Goal: Task Accomplishment & Management: Manage account settings

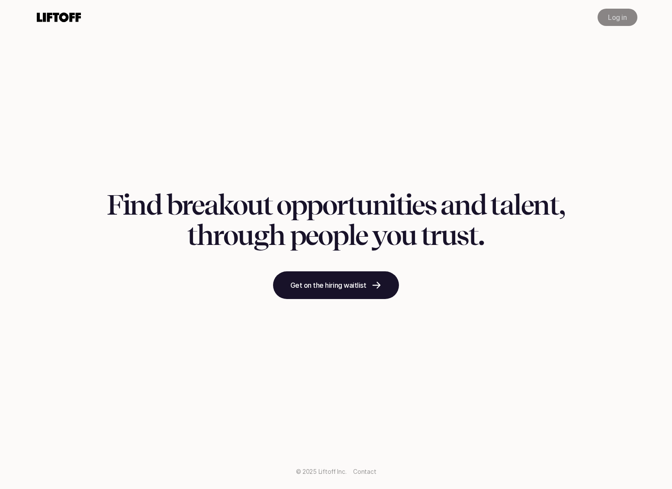
click at [605, 16] on link "Log in" at bounding box center [616, 17] width 39 height 17
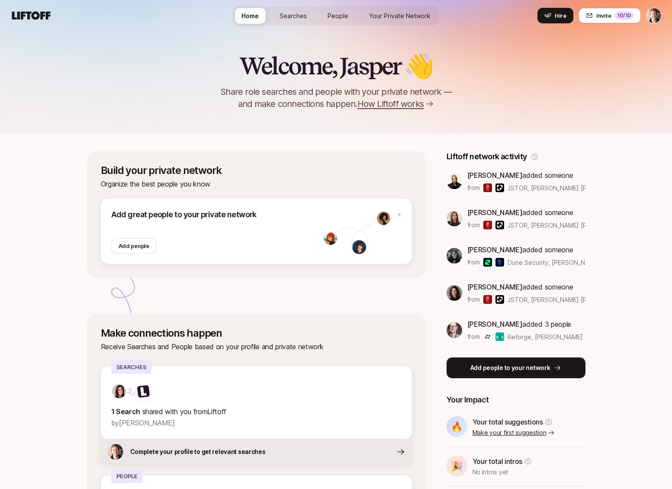
click at [524, 369] on p "Add people to your network" at bounding box center [510, 368] width 80 height 10
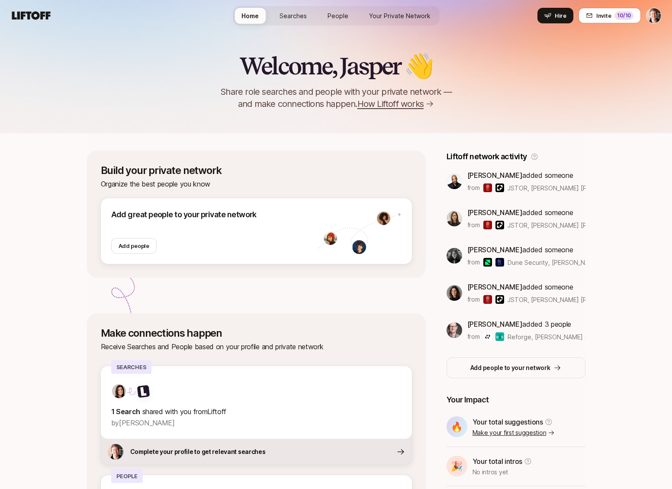
click at [652, 16] on html "Home Searches People Your Private Network Hire Home Searches People Your Privat…" at bounding box center [336, 244] width 672 height 489
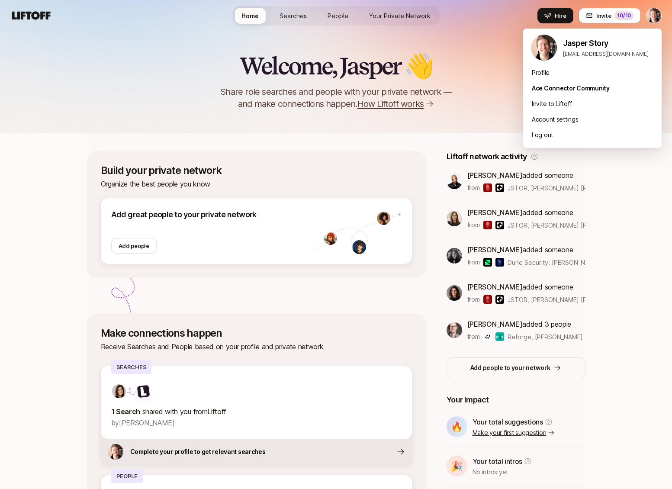
click at [481, 30] on html "Home Searches People Your Private Network Hire Home Searches People Your Privat…" at bounding box center [336, 244] width 672 height 489
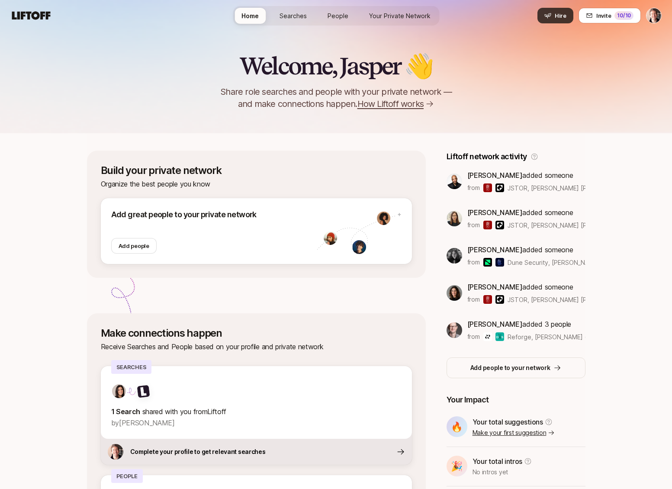
click at [553, 19] on button "Hire" at bounding box center [555, 16] width 36 height 16
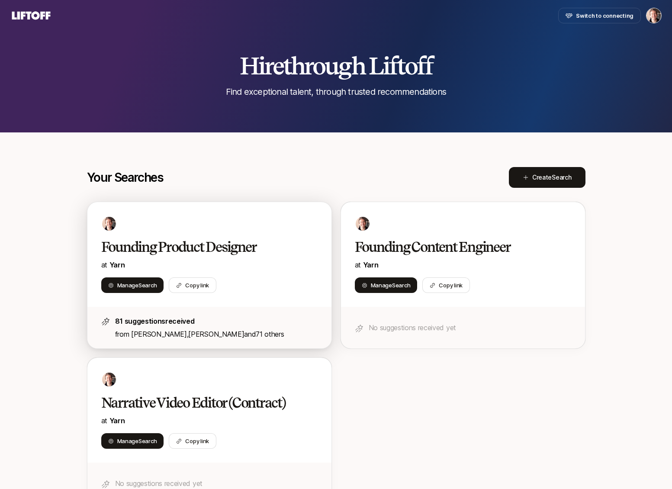
click at [187, 258] on div "Founding Product Designer at [GEOGRAPHIC_DATA]" at bounding box center [209, 254] width 216 height 32
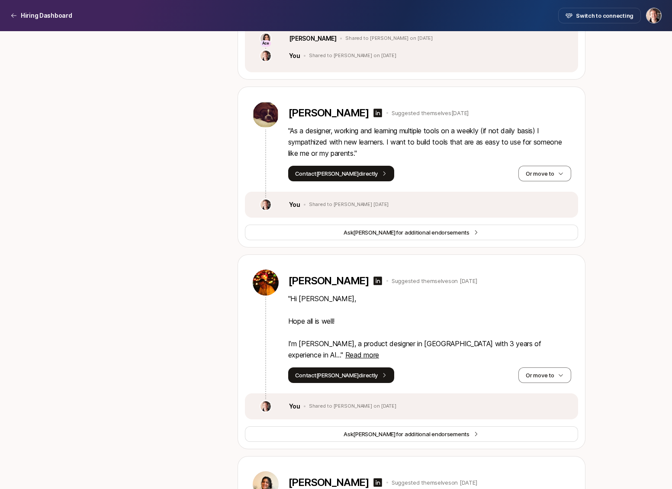
scroll to position [1046, 0]
click at [379, 350] on span "Read more" at bounding box center [362, 354] width 34 height 9
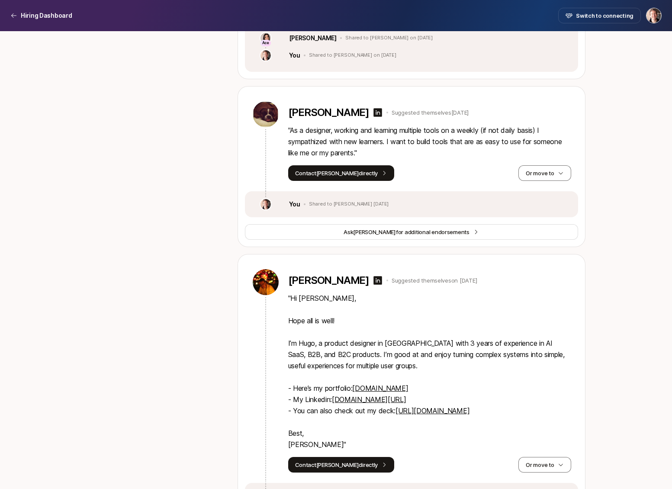
click at [379, 387] on link "[DOMAIN_NAME]" at bounding box center [380, 388] width 56 height 9
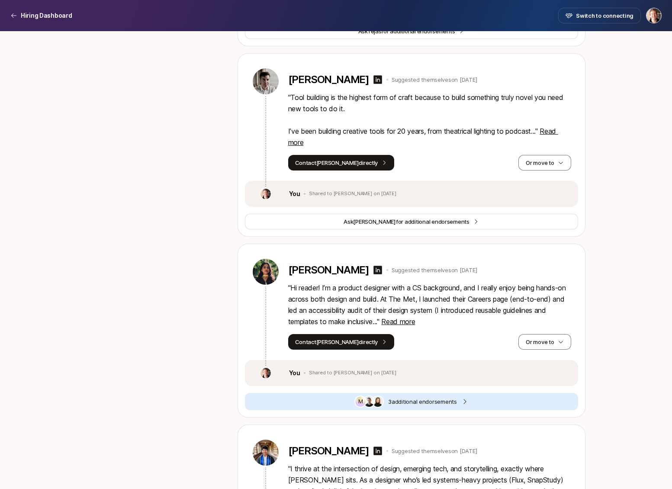
scroll to position [2026, 0]
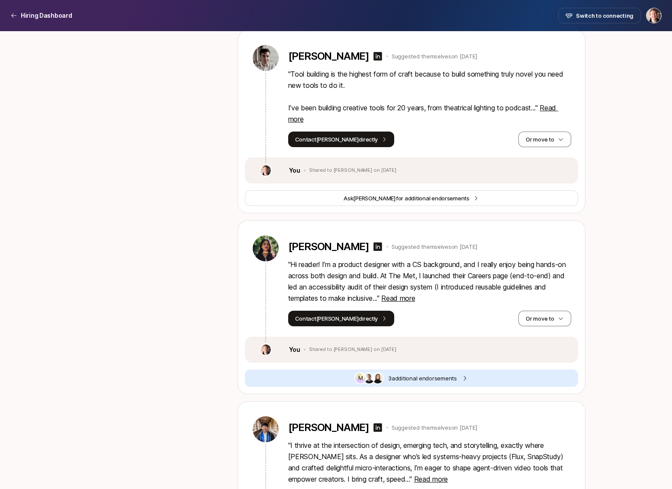
scroll to position [1807, 0]
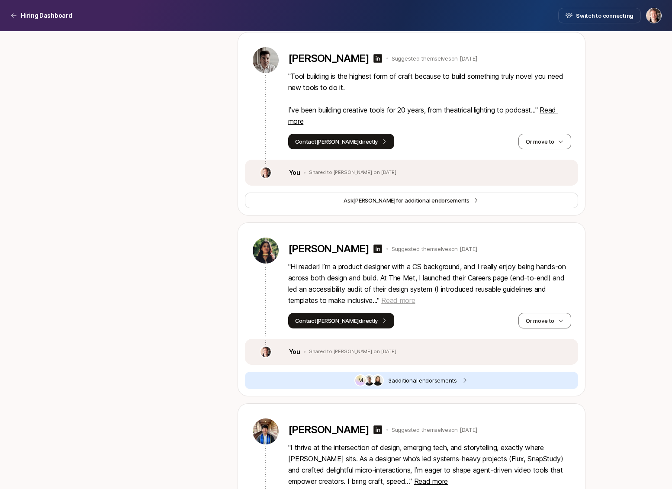
click at [391, 296] on span "Read more" at bounding box center [398, 300] width 34 height 9
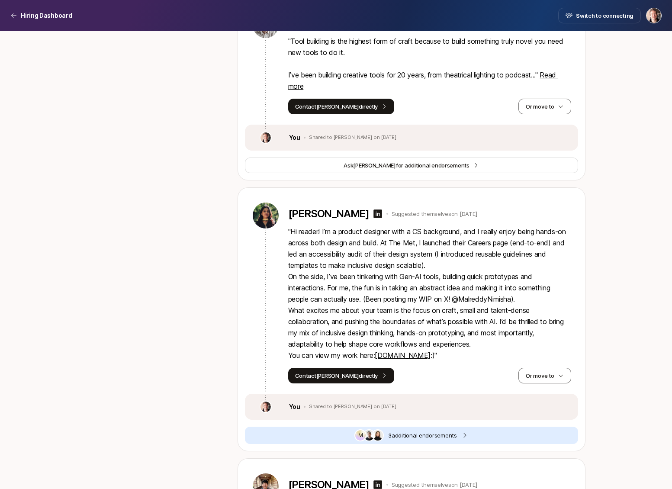
scroll to position [1843, 0]
click at [470, 287] on p "" Hi reader! I’m a product designer with a CS background, and I really enjoy be…" at bounding box center [429, 292] width 283 height 135
click at [456, 287] on p "" Hi reader! I’m a product designer with a CS background, and I really enjoy be…" at bounding box center [429, 292] width 283 height 135
copy p "@MalreddyNimisha"
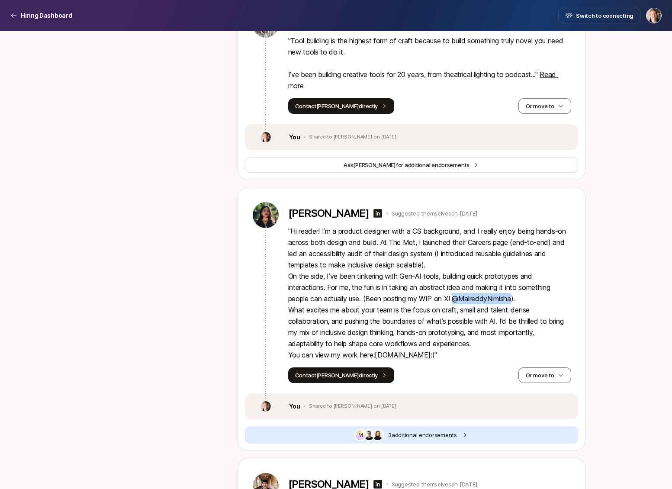
click at [376, 430] on img at bounding box center [378, 435] width 10 height 10
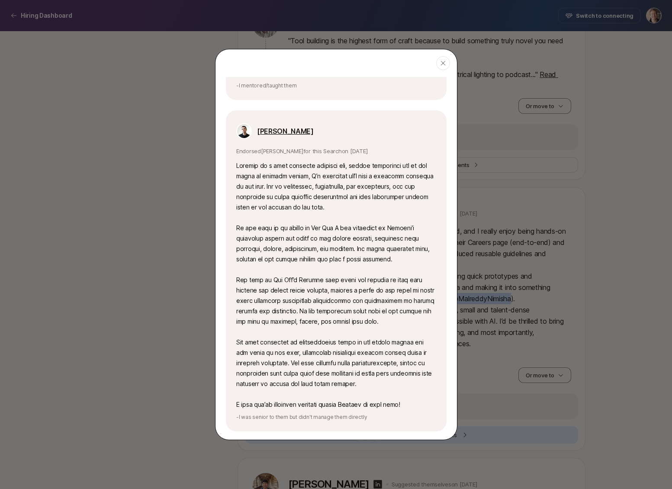
scroll to position [221, 0]
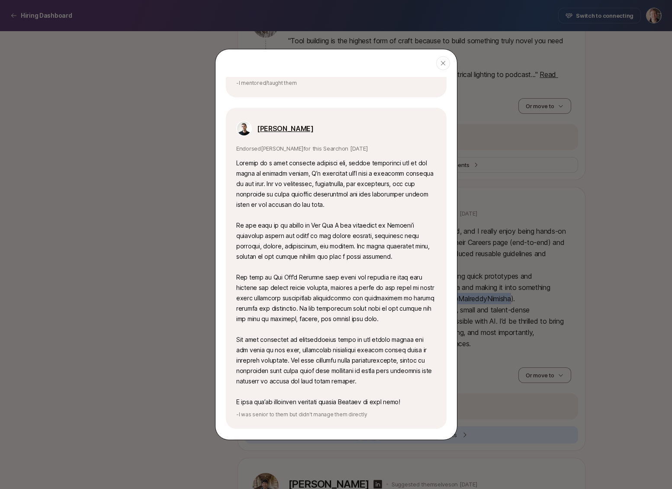
click at [341, 269] on p at bounding box center [336, 282] width 200 height 249
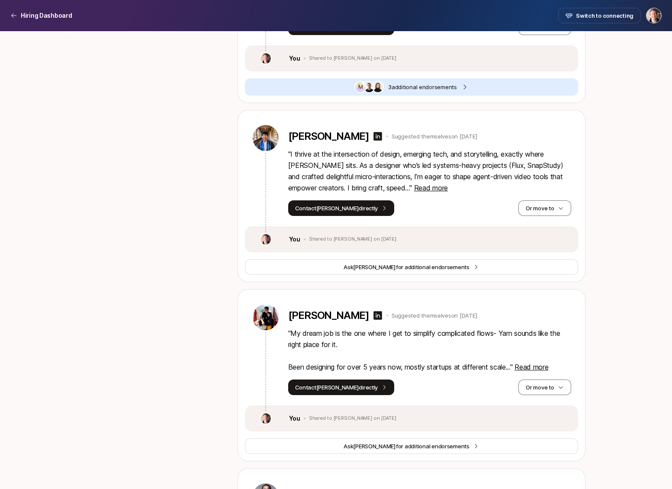
scroll to position [2194, 0]
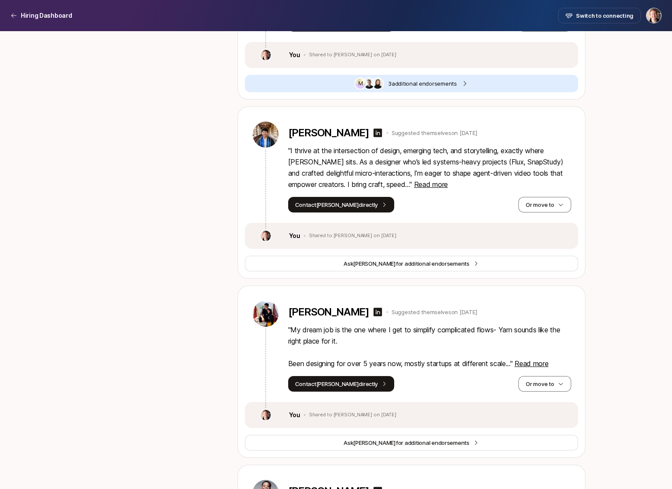
click at [87, 214] on div "Suggested candidates To review ( 21 ) Might want to meet ( 0 ) Intro requested …" at bounding box center [152, 208] width 130 height 4212
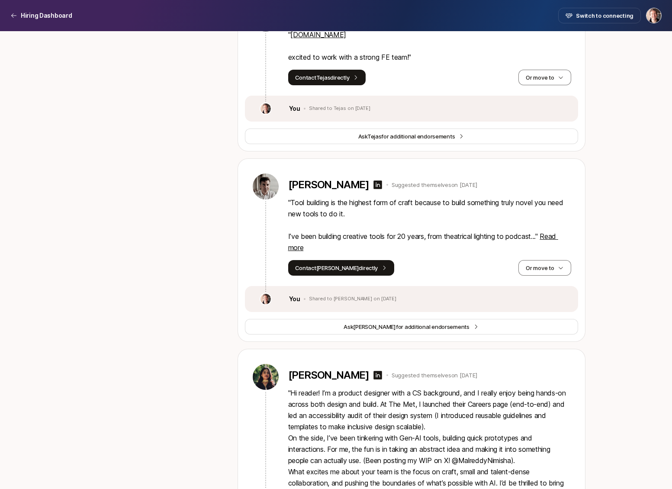
scroll to position [1514, 0]
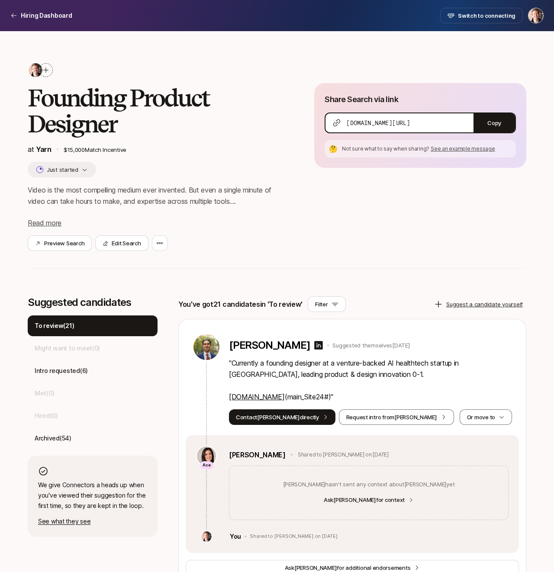
scroll to position [222, 0]
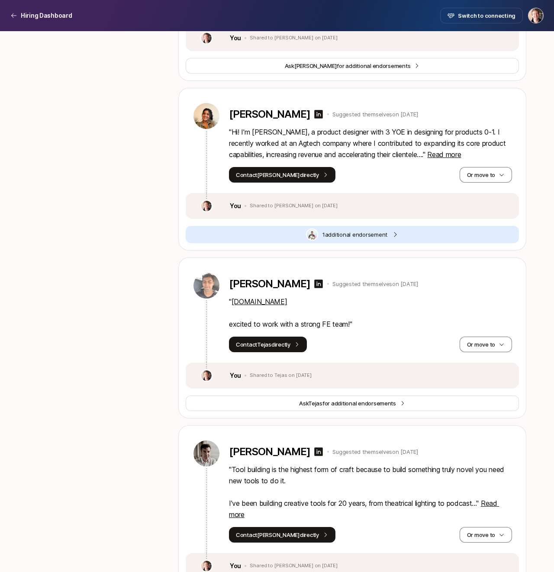
scroll to position [1512, 0]
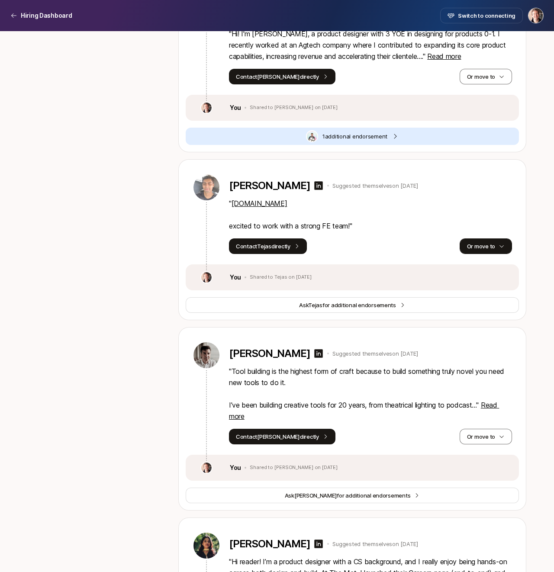
click at [481, 239] on button "Or move to" at bounding box center [485, 246] width 52 height 16
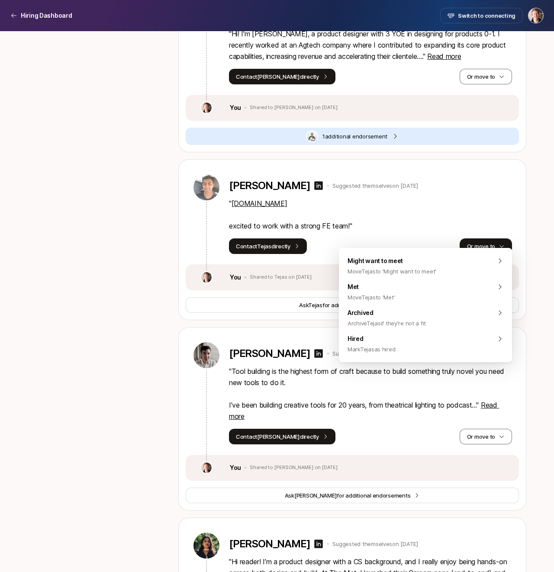
click at [479, 238] on button "Or move to" at bounding box center [485, 246] width 52 height 16
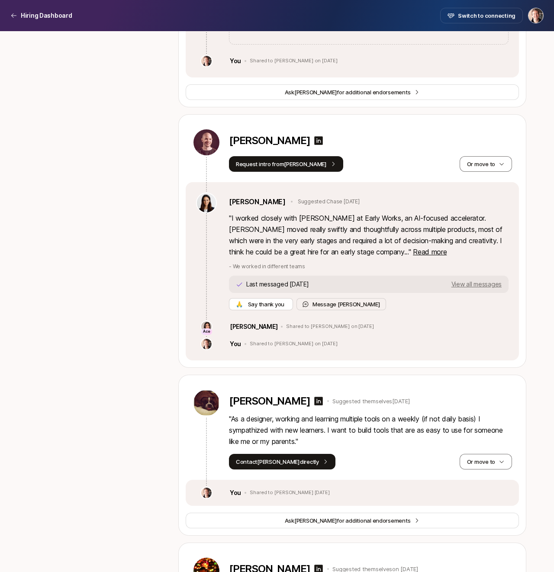
scroll to position [0, 0]
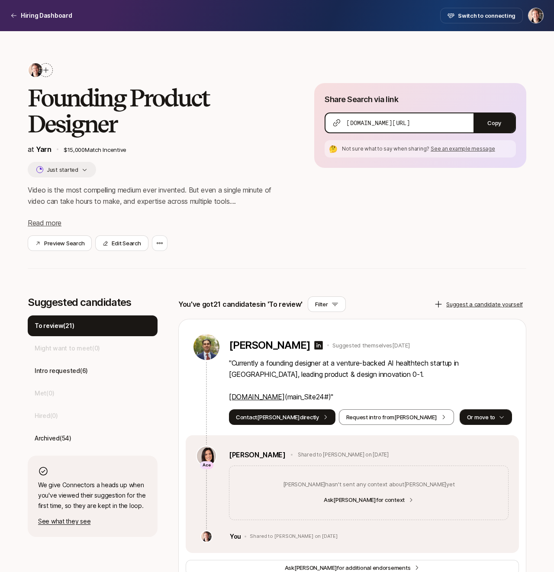
click at [492, 414] on button "Or move to" at bounding box center [485, 417] width 52 height 16
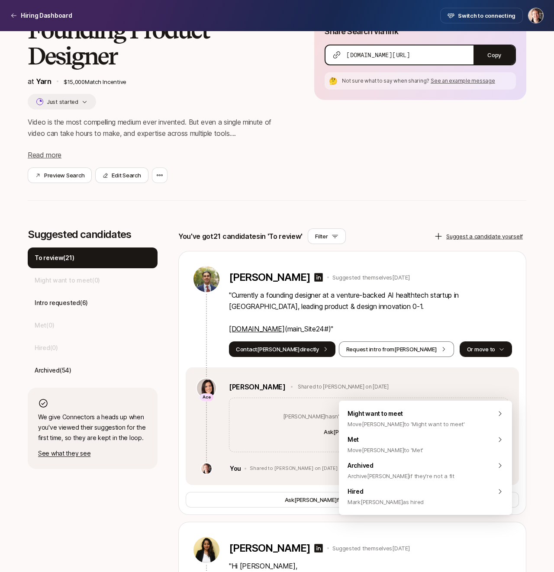
scroll to position [70, 0]
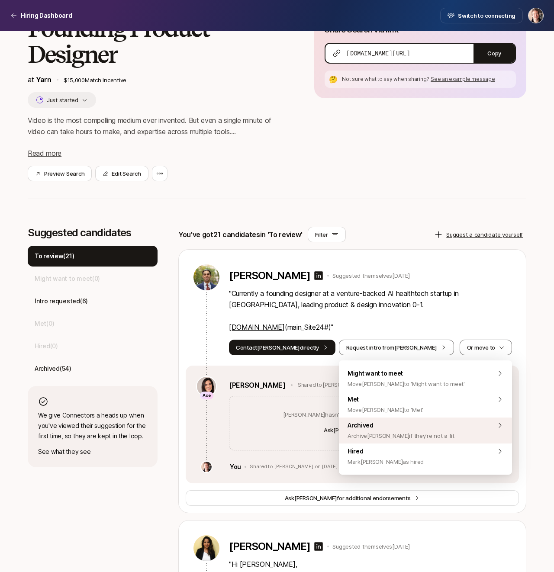
click at [466, 424] on div "Archived Archive Sidhya if they're not a fit" at bounding box center [425, 431] width 173 height 26
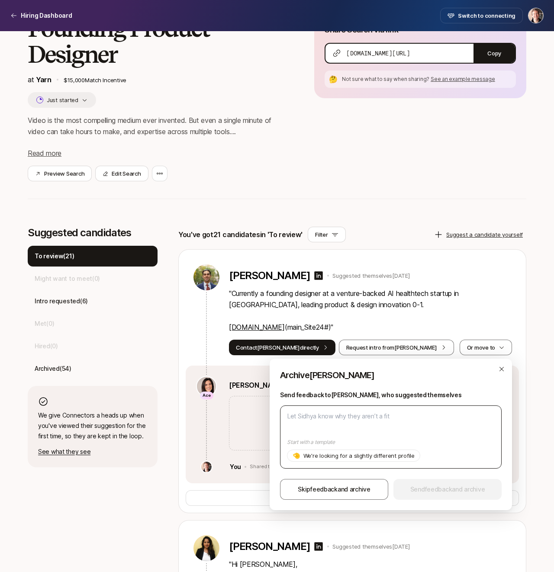
click at [434, 421] on textarea at bounding box center [391, 436] width 222 height 63
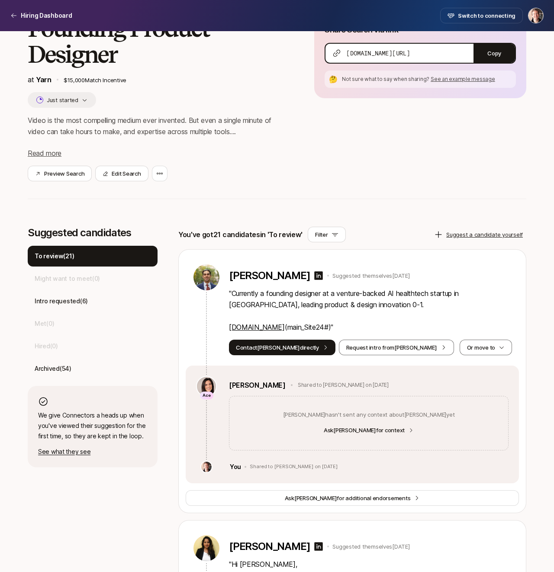
drag, startPoint x: 224, startPoint y: 328, endPoint x: 280, endPoint y: 329, distance: 56.3
click at [280, 329] on div "Sidhya Tikku Suggested themselves 2 days ago " Currently a founding designer at…" at bounding box center [352, 308] width 333 height 116
copy link "[DOMAIN_NAME]"
click at [289, 328] on p "" Currently a founding designer at a venture-backed AI healthtech startup in NY…" at bounding box center [370, 310] width 283 height 45
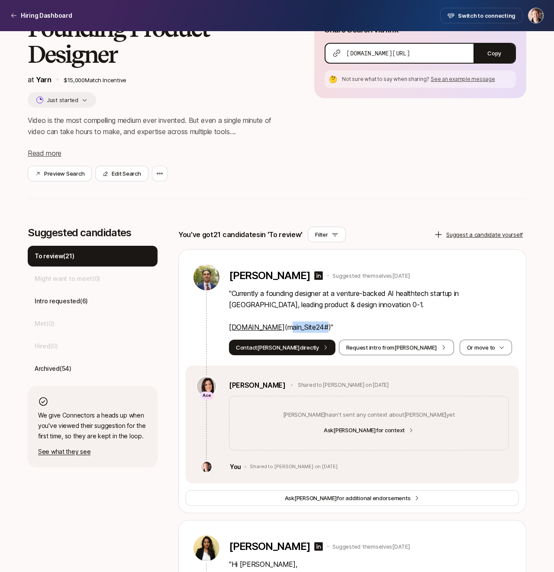
click at [327, 324] on p "" Currently a founding designer at a venture-backed AI healthtech startup in NY…" at bounding box center [370, 310] width 283 height 45
click at [324, 328] on p "" Currently a founding designer at a venture-backed AI healthtech startup in NY…" at bounding box center [370, 310] width 283 height 45
click at [289, 328] on p "" Currently a founding designer at a venture-backed AI healthtech startup in NY…" at bounding box center [370, 310] width 283 height 45
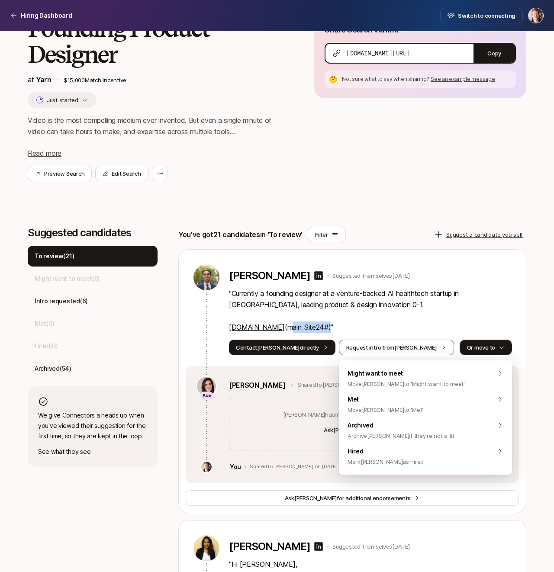
click at [486, 346] on button "Or move to" at bounding box center [485, 348] width 52 height 16
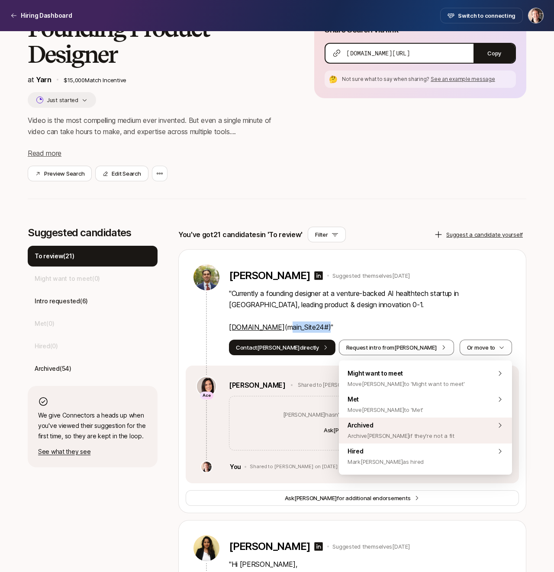
click at [405, 424] on span "Archived Archive Sidhya if they're not a fit" at bounding box center [400, 430] width 107 height 21
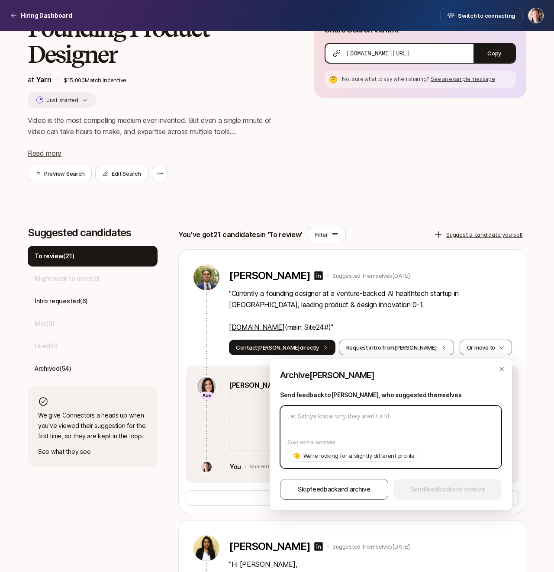
click at [365, 422] on textarea at bounding box center [391, 436] width 222 height 63
type textarea "x"
type textarea "P"
type textarea "x"
type textarea "Po"
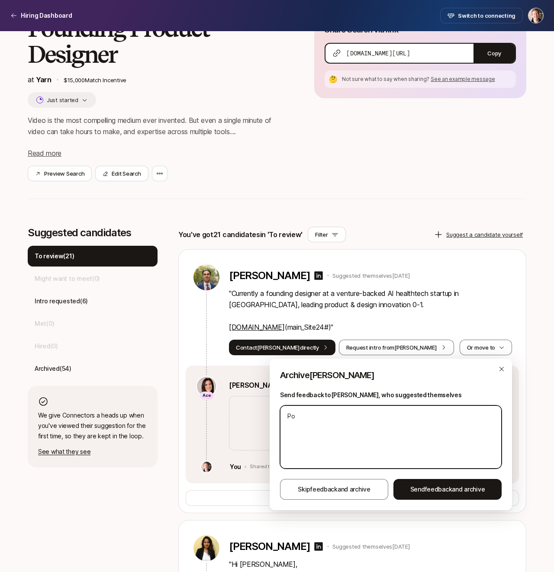
type textarea "x"
type textarea "Por"
type textarea "x"
type textarea "Port"
type textarea "x"
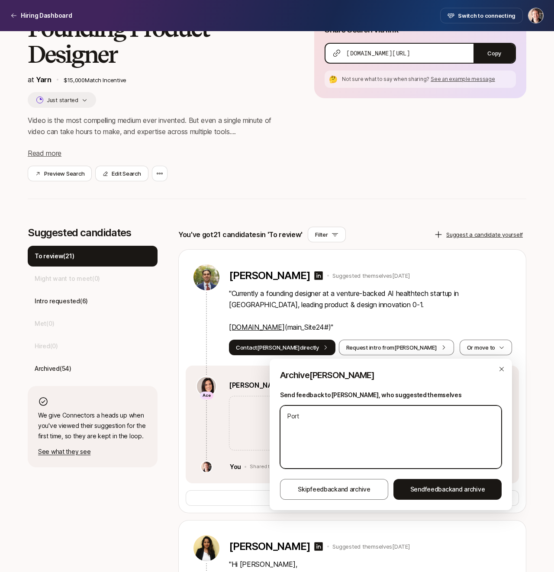
type textarea "Portf"
type textarea "x"
type textarea "Portfo"
type textarea "x"
type textarea "Portfol"
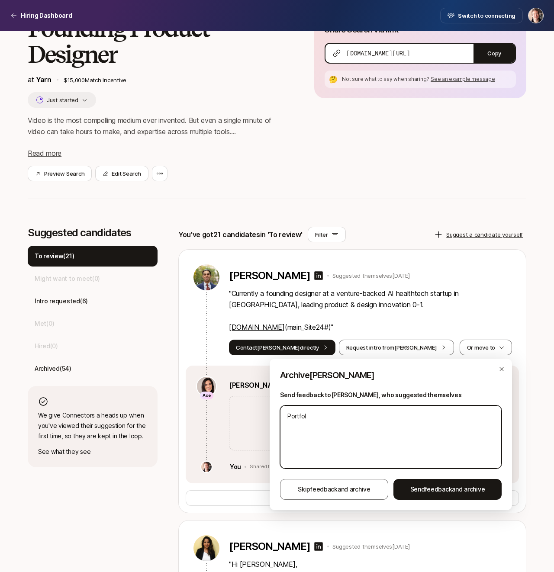
type textarea "x"
type textarea "Portfoli"
type textarea "x"
type textarea "Portfolio"
type textarea "x"
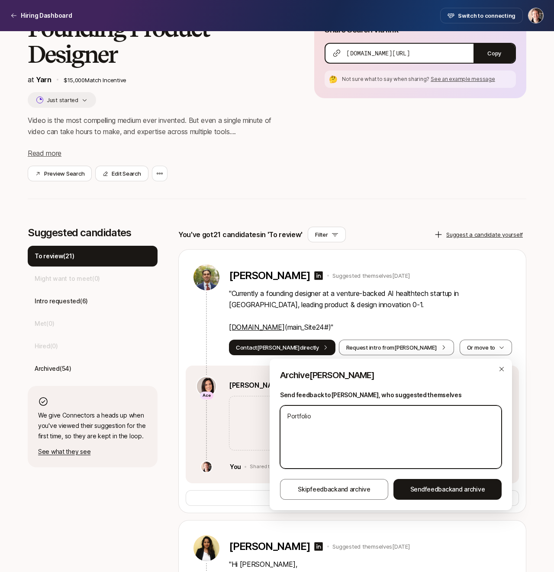
type textarea "Portfolio j"
type textarea "x"
type textarea "Portfolio ju"
type textarea "x"
type textarea "Portfolio jus"
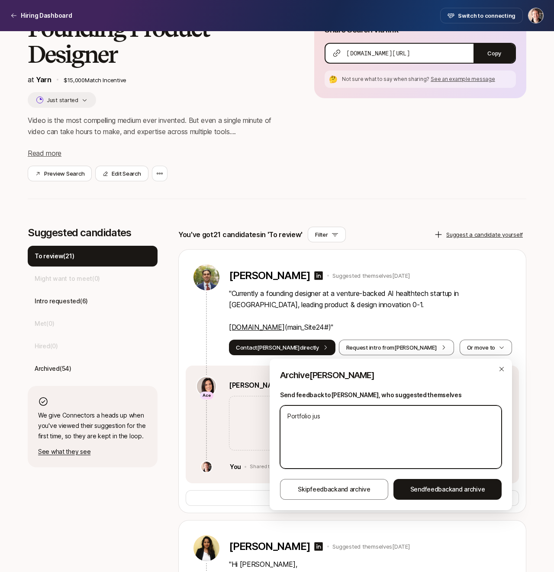
type textarea "x"
type textarea "Portfolio just"
type textarea "x"
type textarea "Portfolio just i"
type textarea "x"
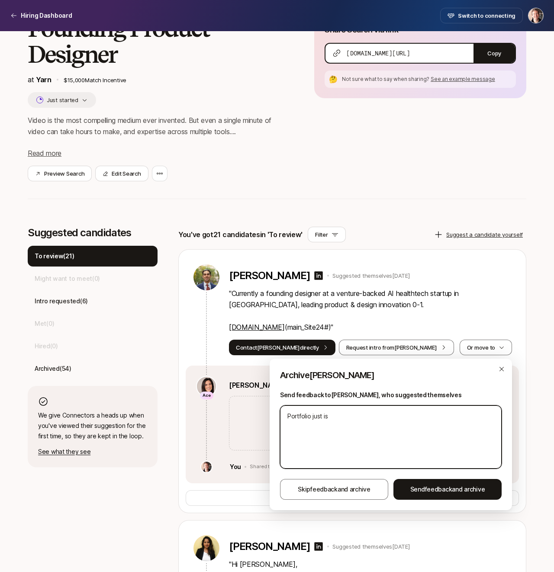
type textarea "Portfolio just isn"
type textarea "x"
type textarea "Portfolio just isn'"
type textarea "x"
type textarea "Portfolio just isn't"
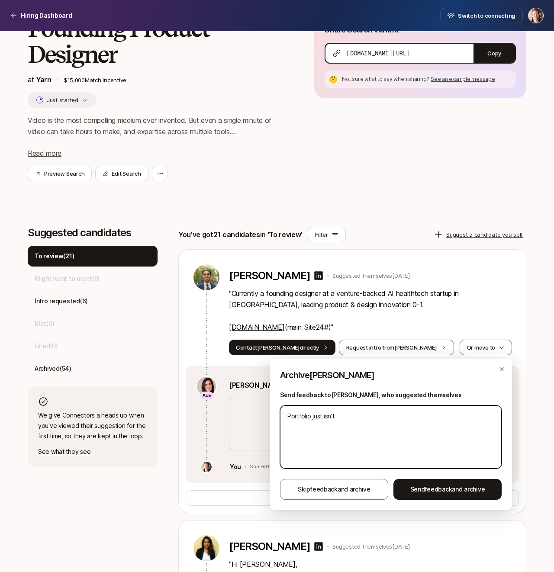
type textarea "x"
type textarea "Portfolio just isn't"
type textarea "x"
type textarea "Portfolio just isn't t"
type textarea "x"
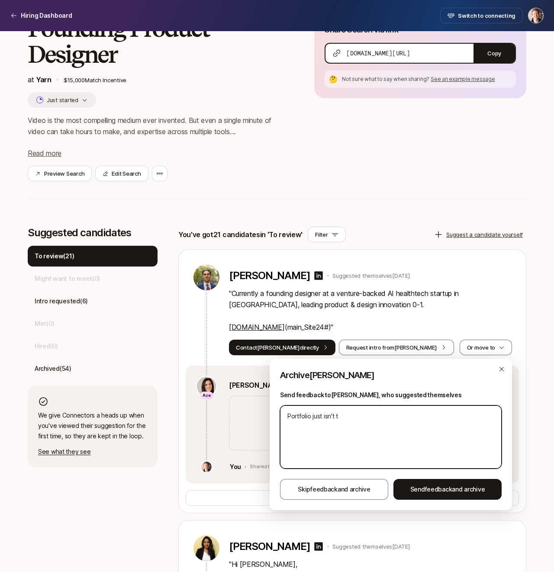
type textarea "Portfolio just isn't th"
type textarea "x"
type textarea "Portfolio just isn't the"
type textarea "x"
type textarea "Portfolio just isn't ther"
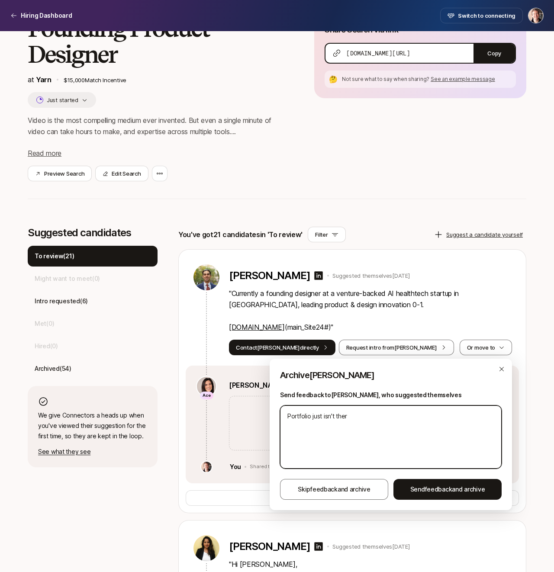
type textarea "x"
type textarea "Portfolio just isn't there"
type textarea "x"
type textarea "Portfolio just isn't there"
type textarea "x"
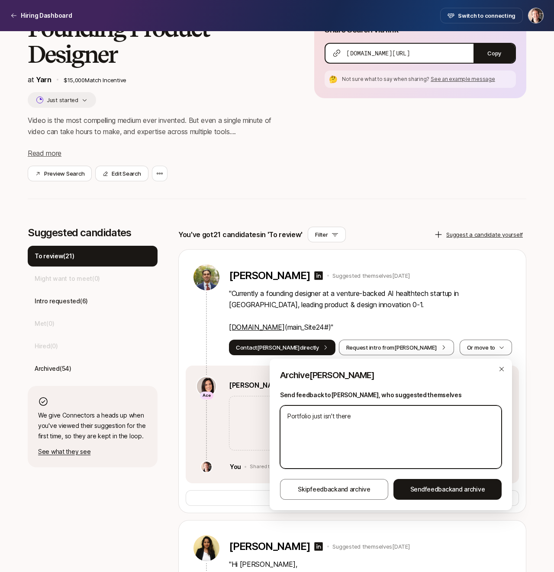
type textarea "Portfolio just isn't there y"
type textarea "x"
type textarea "Portfolio just isn't there ye"
type textarea "x"
type textarea "Portfolio just isn't there yet"
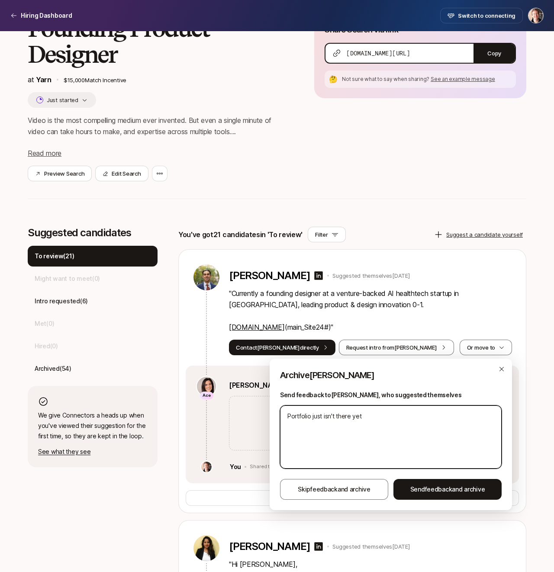
type textarea "x"
type textarea "Portfolio just isn't there yet"
type textarea "x"
type textarea "Portfolio just isn't there yet !"
type textarea "x"
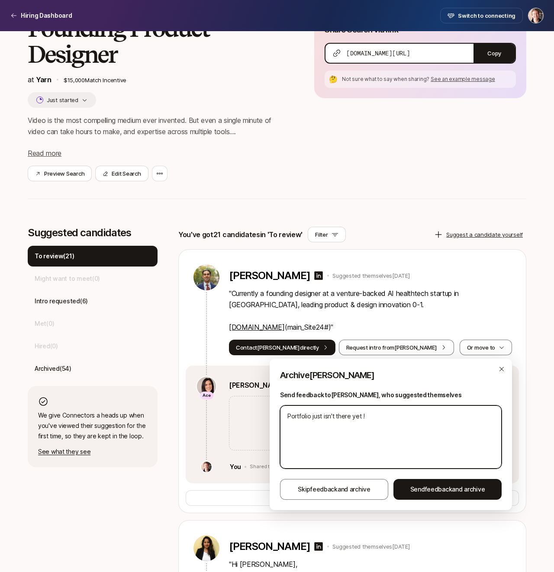
type textarea "Portfolio just isn't there yet"
type textarea "x"
type textarea "Portfolio just isn't there yet"
type textarea "x"
type textarea "Portfolio just isn't there yet"
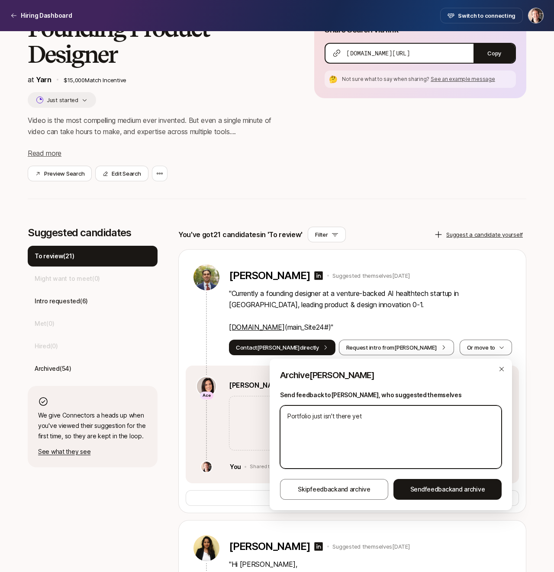
type textarea "x"
type textarea "Portfolio just isn't there yet I"
type textarea "x"
type textarea "Portfolio just isn't there yet I"
type textarea "x"
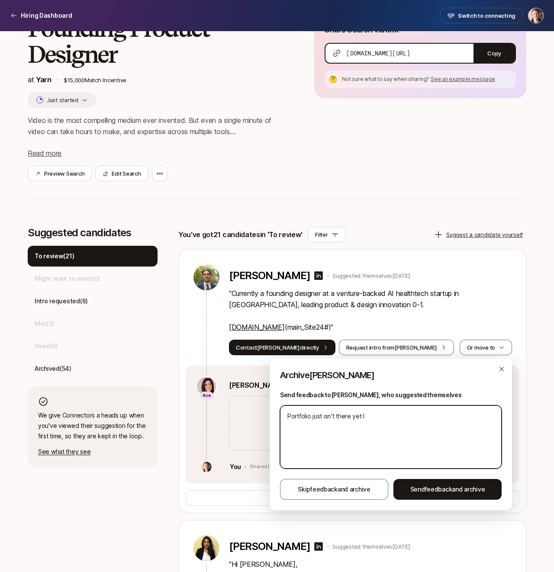
type textarea "Portfolio just isn't there yet I t"
type textarea "x"
type textarea "Portfolio just isn't there yet I th"
type textarea "x"
type textarea "Portfolio just isn't there yet I thi"
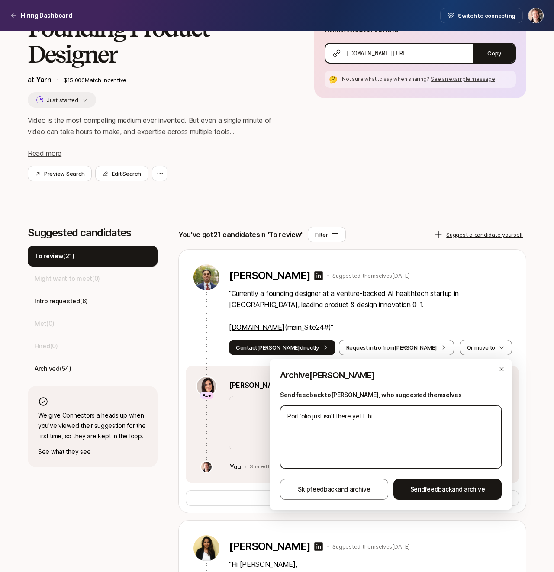
type textarea "x"
type textarea "Portfolio just isn't there yet I thin"
type textarea "x"
type textarea "Portfolio just isn't there yet I think"
type textarea "x"
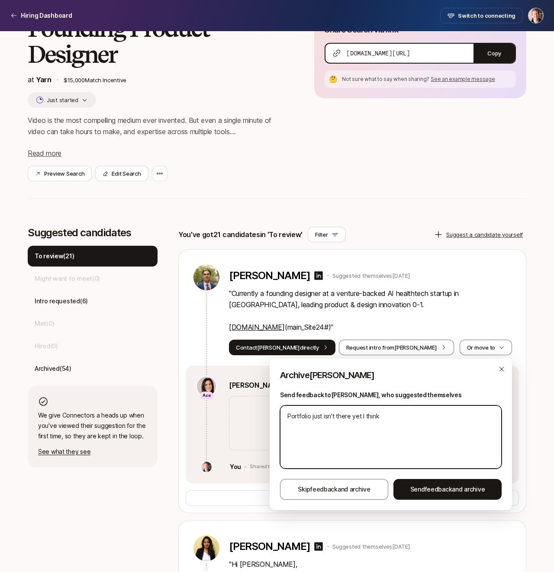
type textarea "Portfolio just isn't there yet I think!"
type textarea "x"
type textarea "Portfolio just isn't there yet I think!"
type textarea "x"
type textarea "Portfolio just isn't there yet I think! T"
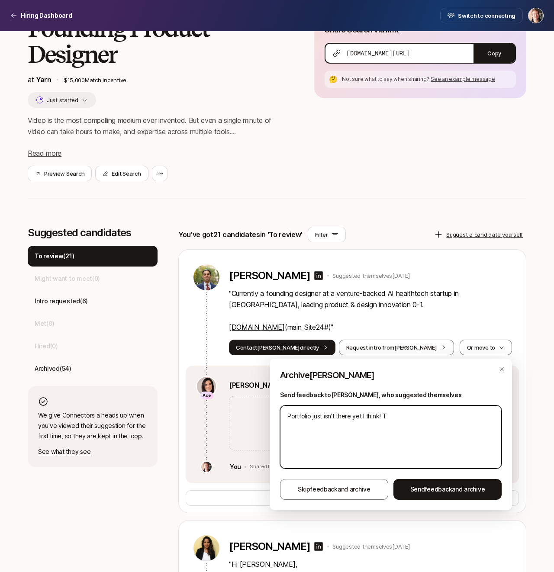
type textarea "x"
type textarea "Portfolio just isn't there yet I think! Th"
type textarea "x"
type textarea "Portfolio just isn't there yet I think! Tha"
type textarea "x"
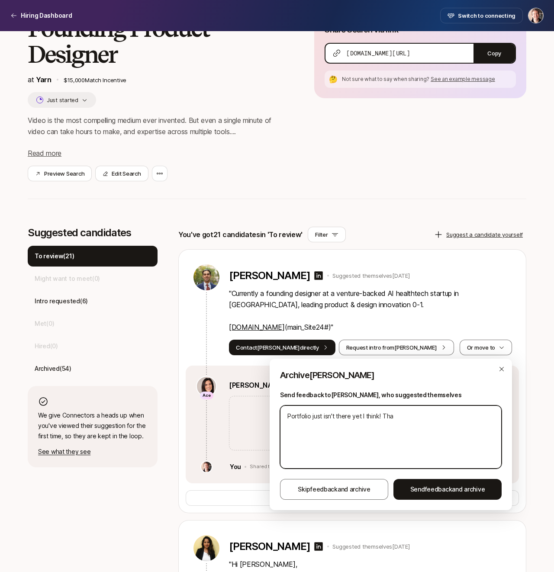
type textarea "Portfolio just isn't there yet I think! Than"
type textarea "x"
type textarea "Portfolio just isn't there yet I think! Thank"
type textarea "x"
type textarea "Portfolio just isn't there yet I think! Thanks"
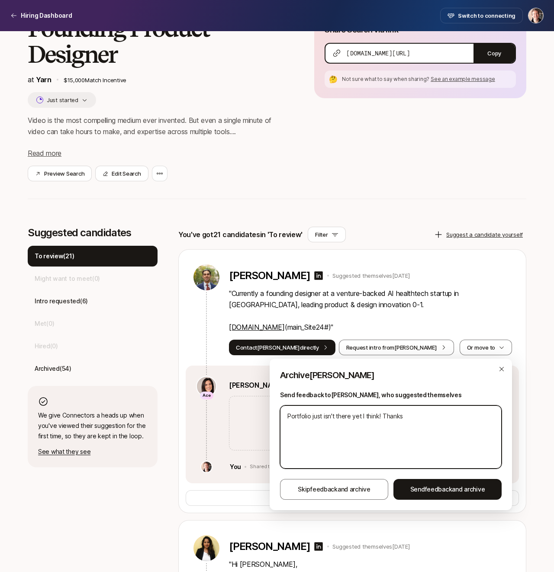
type textarea "x"
type textarea "Portfolio just isn't there yet I think! Thanks"
type textarea "x"
type textarea "Portfolio just isn't there yet I think! Thanks f"
type textarea "x"
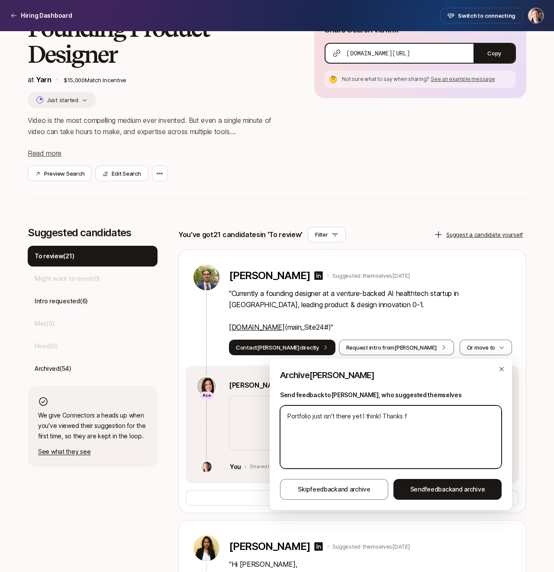
type textarea "Portfolio just isn't there yet I think! Thanks fo"
type textarea "x"
type textarea "Portfolio just isn't there yet I think! Thanks for"
type textarea "x"
type textarea "Portfolio just isn't there yet I think! Thanks for"
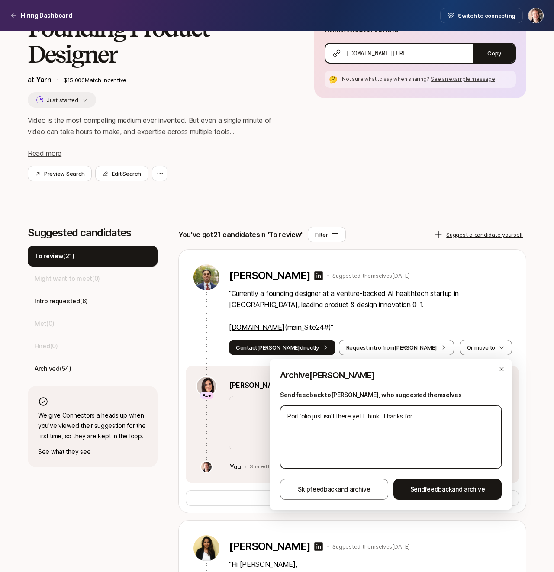
type textarea "x"
type textarea "Portfolio just isn't there yet I think! Thanks for th"
type textarea "x"
type textarea "Portfolio just isn't there yet I think! Thanks for the"
type textarea "x"
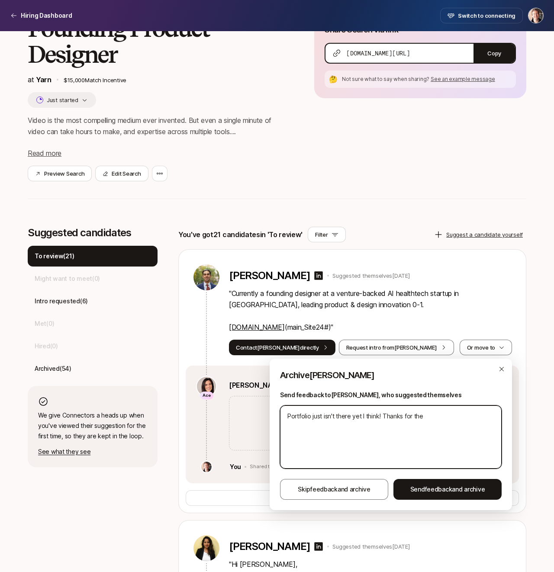
type textarea "Portfolio just isn't there yet I think! Thanks for the"
type textarea "x"
type textarea "Portfolio just isn't there yet I think! Thanks for the r"
type textarea "x"
type textarea "Portfolio just isn't there yet I think! Thanks for the re"
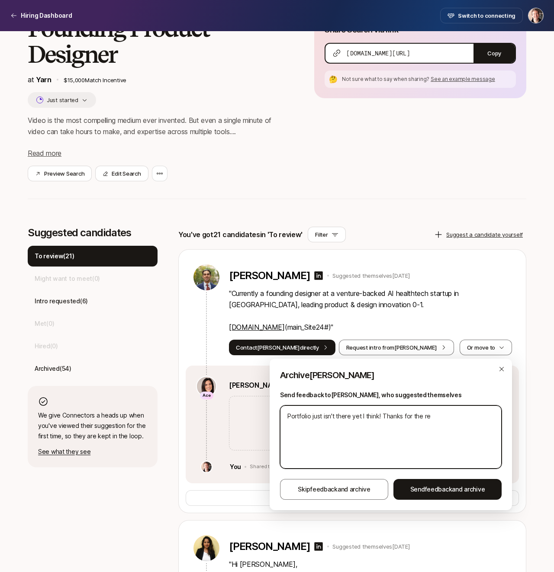
type textarea "x"
type textarea "Portfolio just isn't there yet I think! Thanks for the ref"
type textarea "x"
type textarea "Portfolio just isn't there yet I think! Thanks for the refe"
type textarea "x"
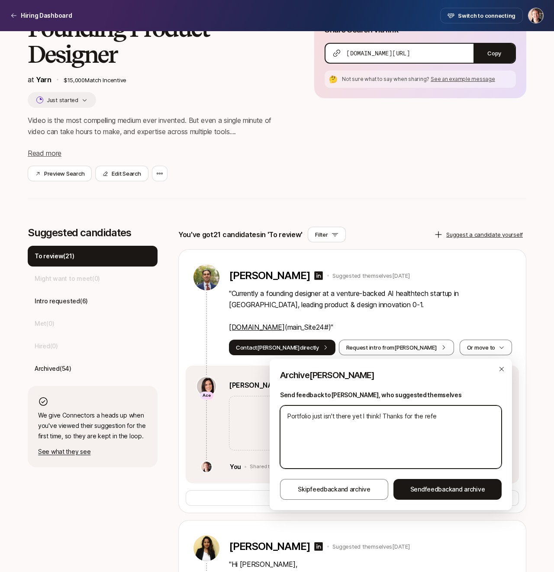
type textarea "Portfolio just isn't there yet I think! Thanks for the refer"
type textarea "x"
type textarea "Portfolio just isn't there yet I think! Thanks for the referr"
type textarea "x"
type textarea "Portfolio just isn't there yet I think! Thanks for the referra"
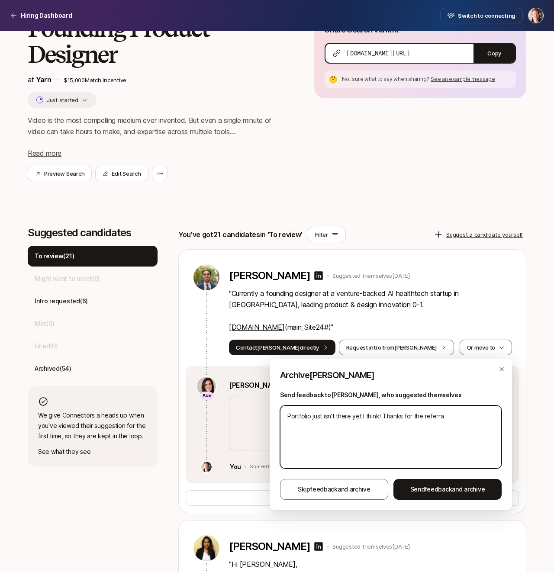
type textarea "x"
type textarea "Portfolio just isn't there yet I think! Thanks for the referral"
type textarea "x"
type textarea "Portfolio just isn't there yet I think! Thanks for the referral"
type textarea "x"
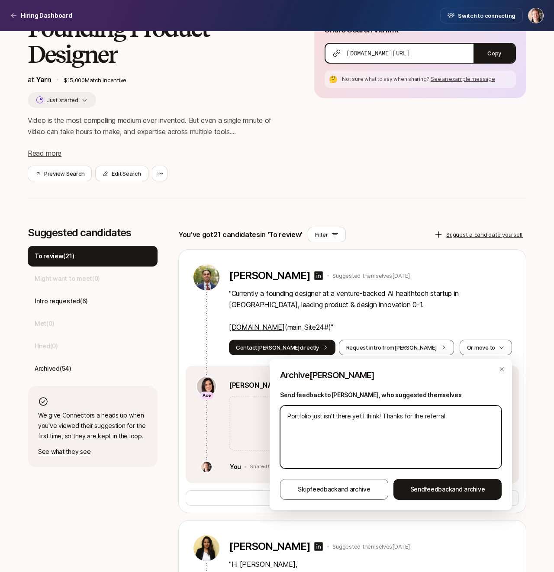
type textarea "Portfolio just isn't there yet I think! Thanks for the referral t"
type textarea "x"
type textarea "Portfolio just isn't there yet I think! Thanks for the referral th"
type textarea "x"
type textarea "Portfolio just isn't there yet I think! Thanks for the referral thou"
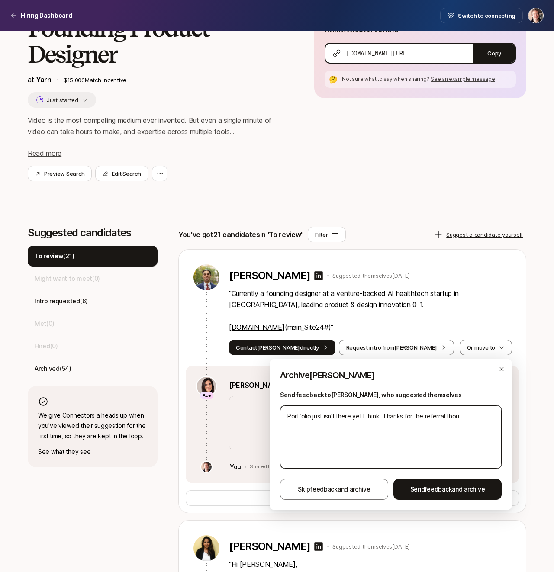
type textarea "x"
type textarea "Portfolio just isn't there yet I think! Thanks for the referral thoug"
type textarea "x"
type textarea "Portfolio just isn't there yet I think! Thanks for the referral though"
type textarea "x"
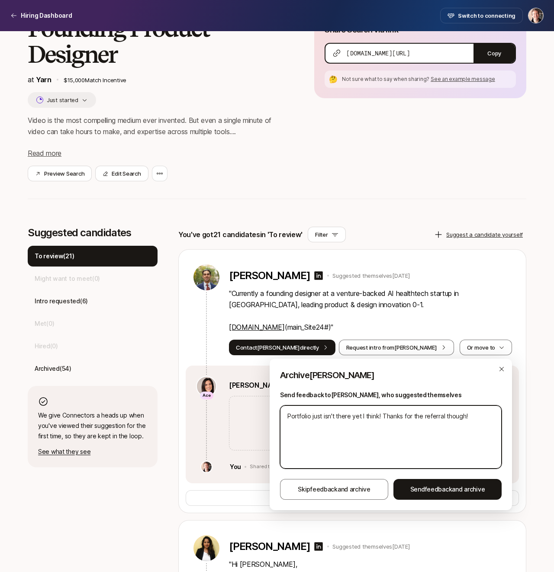
type textarea "Portfolio just isn't there yet I think! Thanks for the referral though!"
click at [329, 414] on textarea "Portfolio just isn't there yet I think! Thanks for the referral though!" at bounding box center [391, 436] width 222 height 63
type textarea "x"
type textarea "SPortfolio just isn't there yet I think! Thanks for the referral though!"
type textarea "x"
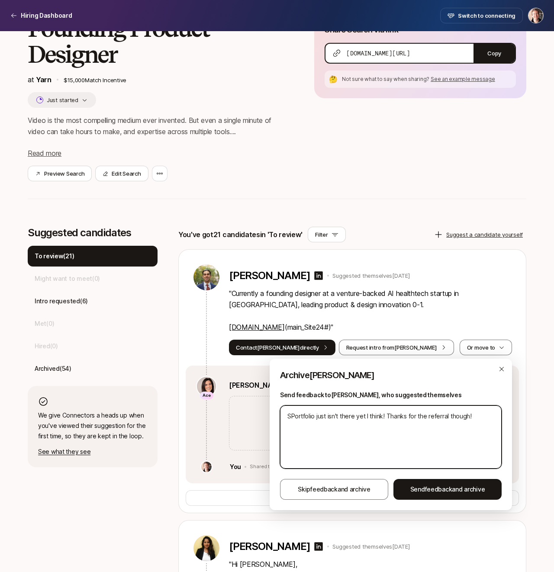
type textarea "SiPortfolio just isn't there yet I think! Thanks for the referral though!"
type textarea "x"
type textarea "SidPortfolio just isn't there yet I think! Thanks for the referral though!"
type textarea "x"
type textarea "SidhPortfolio just isn't there yet I think! Thanks for the referral though!"
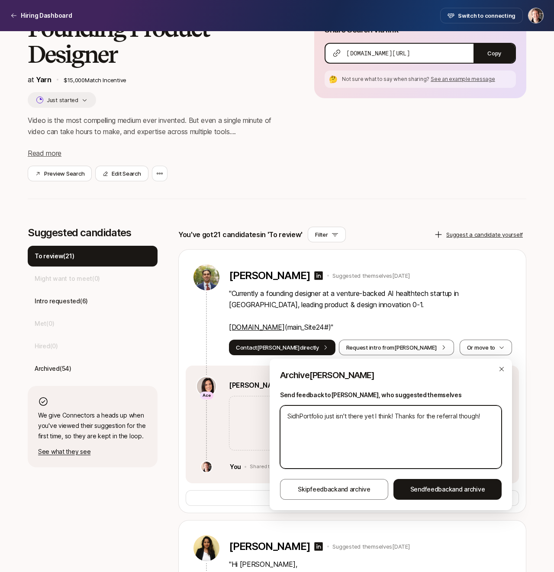
type textarea "x"
type textarea "SidhyPortfolio just isn't there yet I think! Thanks for the referral though!"
type textarea "x"
type textarea "SidhyaPortfolio just isn't there yet I think! Thanks for the referral though!"
type textarea "x"
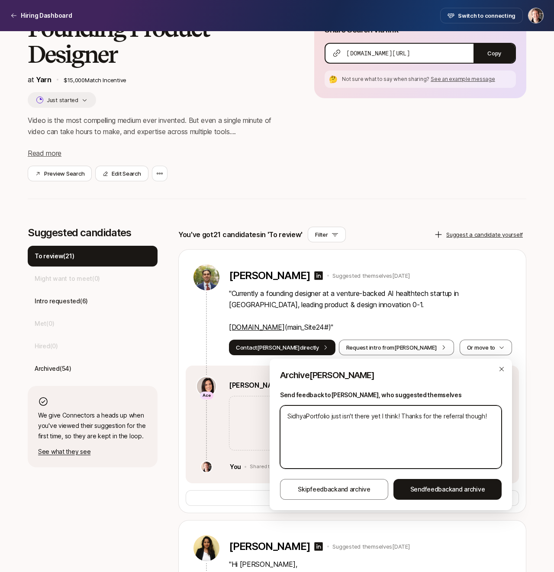
type textarea "Sidhya'Portfolio just isn't there yet I think! Thanks for the referral though!"
type textarea "x"
type textarea "Sidhya'sPortfolio just isn't there yet I think! Thanks for the referral though!"
type textarea "x"
type textarea "Sidhya's Portfolio just isn't there yet I think! Thanks for the referral though!"
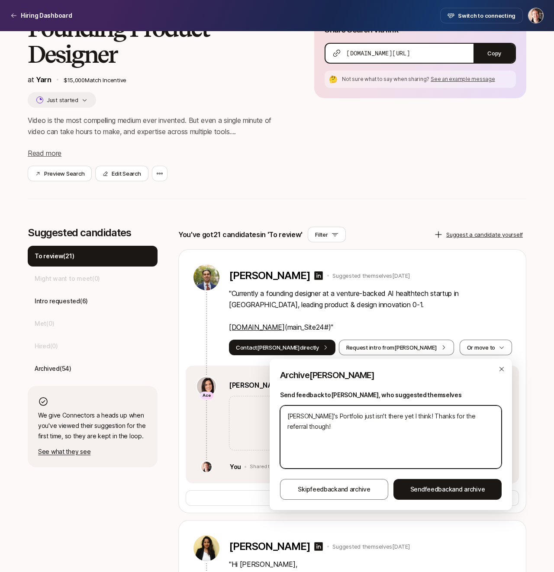
type textarea "x"
type textarea "Sidhya's portfolio just isn't there yet I think! Thanks for the referral though!"
click at [410, 414] on textarea "Sidhya's portfolio just isn't there yet I think! Thanks for the referral though!" at bounding box center [391, 436] width 222 height 63
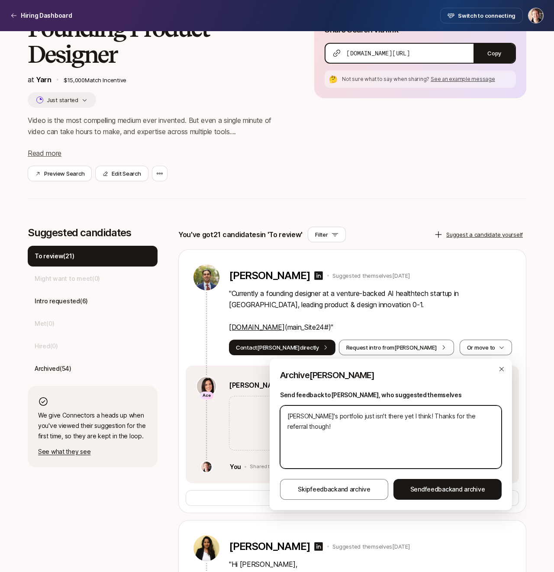
click at [404, 417] on textarea "Sidhya's portfolio just isn't there yet I think! Thanks for the referral though!" at bounding box center [391, 436] width 222 height 63
type textarea "x"
type textarea "LSidhya's portfolio just isn't there yet I think! Thanks for the referral thoug…"
type textarea "x"
type textarea "LoSidhya's portfolio just isn't there yet I think! Thanks for the referral thou…"
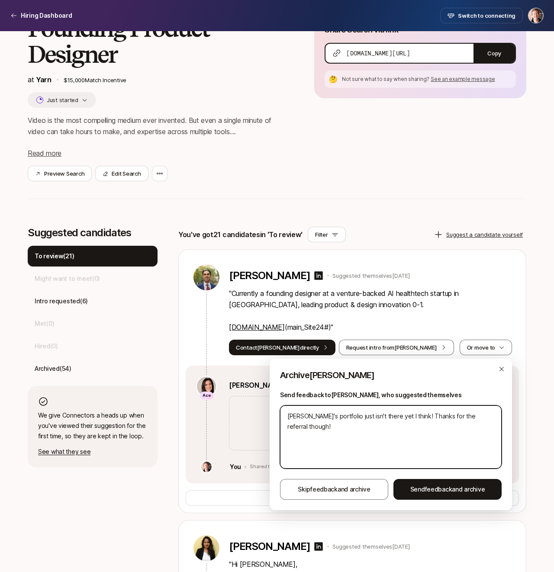
type textarea "x"
type textarea "LooSidhya's portfolio just isn't there yet I think! Thanks for the referral tho…"
type textarea "x"
type textarea "LookSidhya's portfolio just isn't there yet I think! Thanks for the referral th…"
type textarea "x"
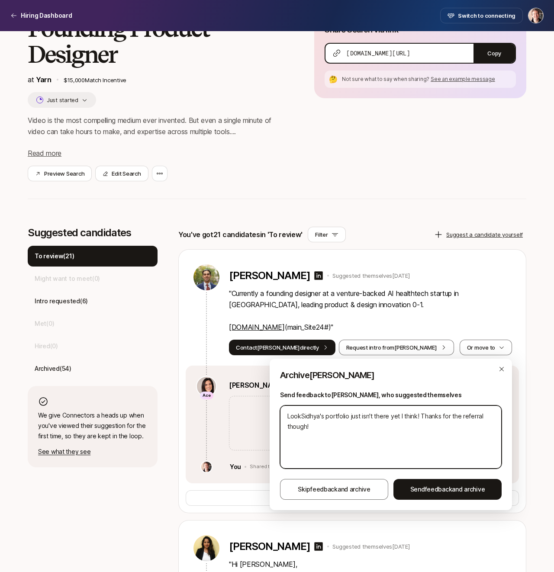
type textarea "LookeSidhya's portfolio just isn't there yet I think! Thanks for the referral t…"
type textarea "x"
type textarea "LookedSidhya's portfolio just isn't there yet I think! Thanks for the referral …"
type textarea "x"
type textarea "Looked Sidhya's portfolio just isn't there yet I think! Thanks for the referral…"
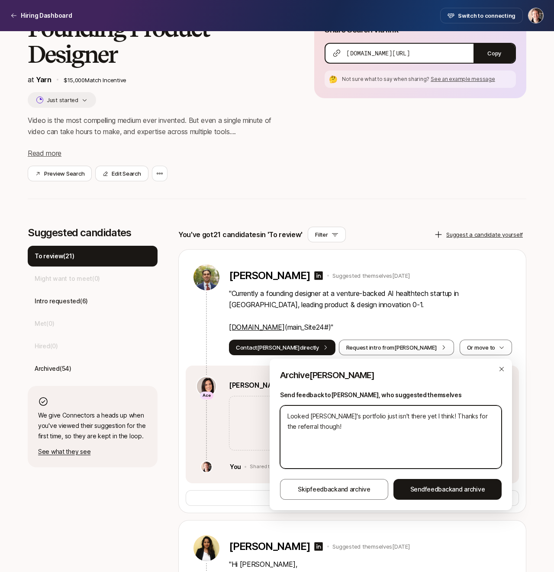
type textarea "x"
type textarea "Looked aSidhya's portfolio just isn't there yet I think! Thanks for the referra…"
type textarea "x"
type textarea "Looked atSidhya's portfolio just isn't there yet I think! Thanks for the referr…"
type textarea "x"
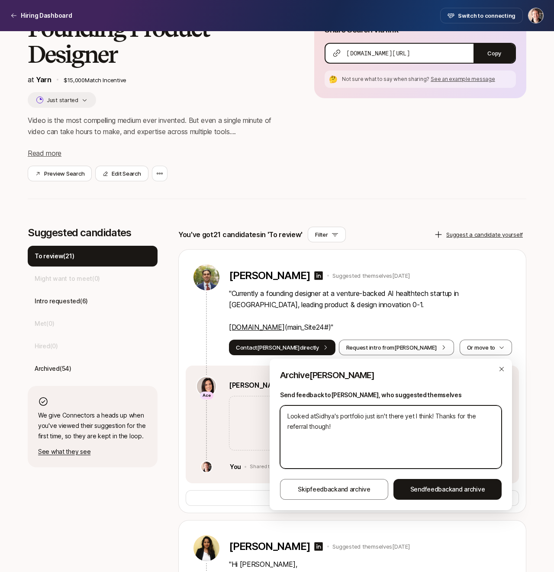
type textarea "Looked at Sidhya's portfolio just isn't there yet I think! Thanks for the refer…"
click at [365, 415] on textarea "Looked at Sidhya's portfolio just isn't there yet I think! Thanks for the refer…" at bounding box center [391, 436] width 222 height 63
type textarea "x"
type textarea "Looked at Sidhya's portfolio ajust isn't there yet I think! Thanks for the refe…"
type textarea "x"
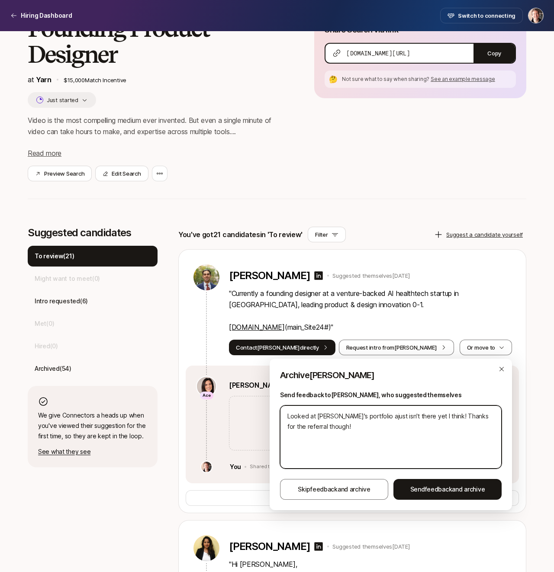
type textarea "Looked at Sidhya's portfolio a just isn't there yet I think! Thanks for the ref…"
type textarea "x"
type textarea "Looked at Sidhya's portfolio a fjust isn't there yet I think! Thanks for the re…"
type textarea "x"
type textarea "Looked at Sidhya's portfolio a fejust isn't there yet I think! Thanks for the r…"
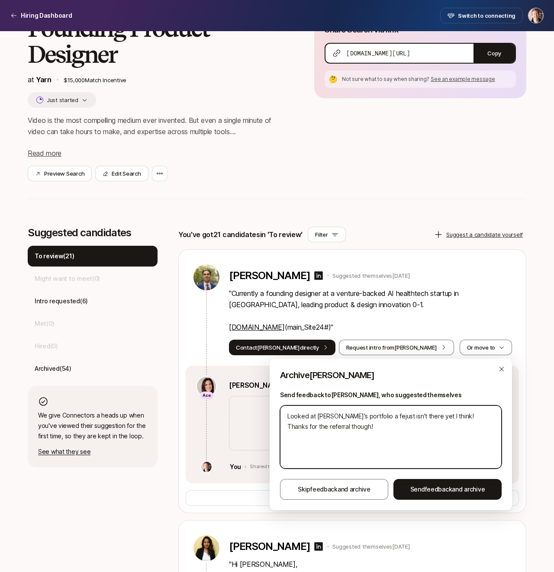
type textarea "x"
type textarea "Looked at Sidhya's portfolio a fewjust isn't there yet I think! Thanks for the …"
type textarea "x"
type textarea "Looked at Sidhya's portfolio a few just isn't there yet I think! Thanks for the…"
type textarea "x"
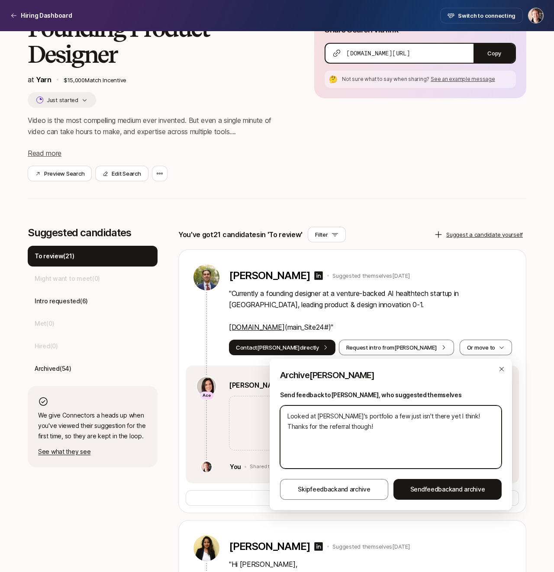
type textarea "Looked at Sidhya's portfolio a few tjust isn't there yet I think! Thanks for th…"
type textarea "x"
type textarea "Looked at Sidhya's portfolio a few tijust isn't there yet I think! Thanks for t…"
type textarea "x"
type textarea "Looked at Sidhya's portfolio a few timjust isn't there yet I think! Thanks for …"
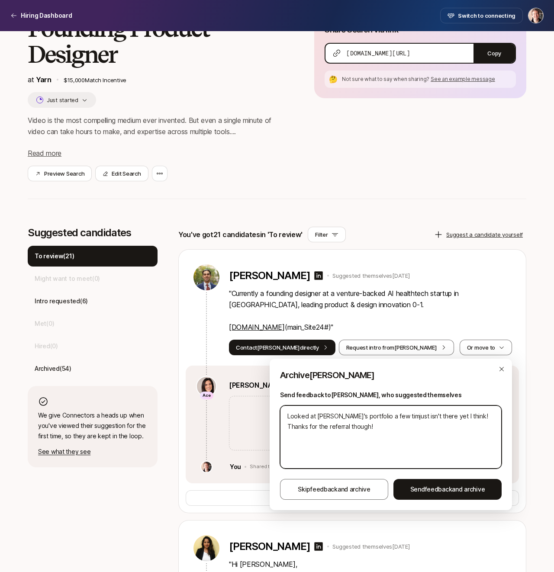
type textarea "x"
type textarea "Looked at Sidhya's portfolio a few timejust isn't there yet I think! Thanks for…"
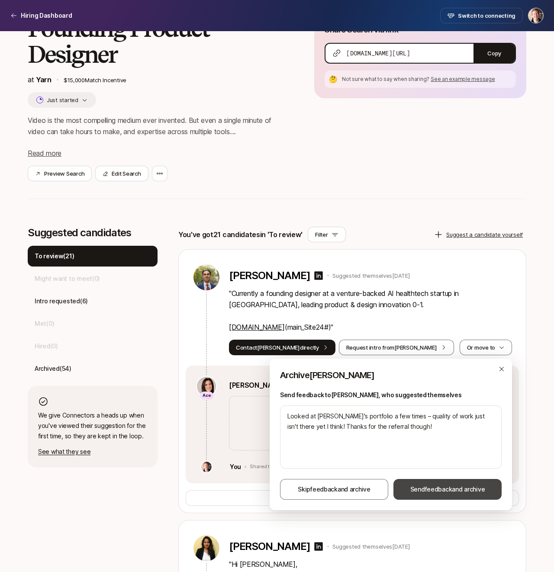
click at [413, 490] on span "Send feedback and archive" at bounding box center [447, 489] width 75 height 10
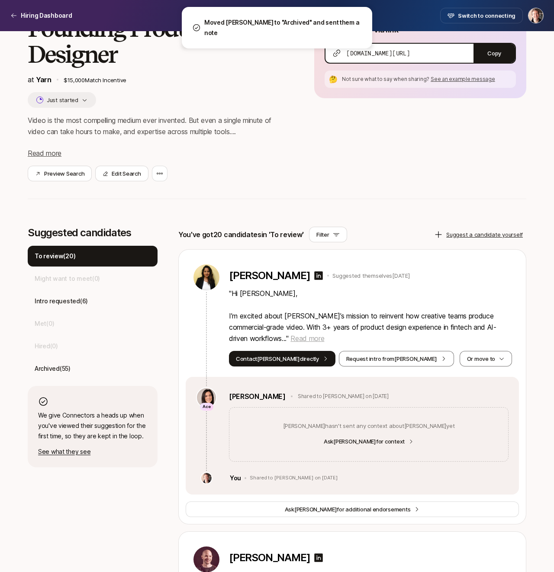
click at [295, 338] on span "Read more" at bounding box center [307, 338] width 34 height 9
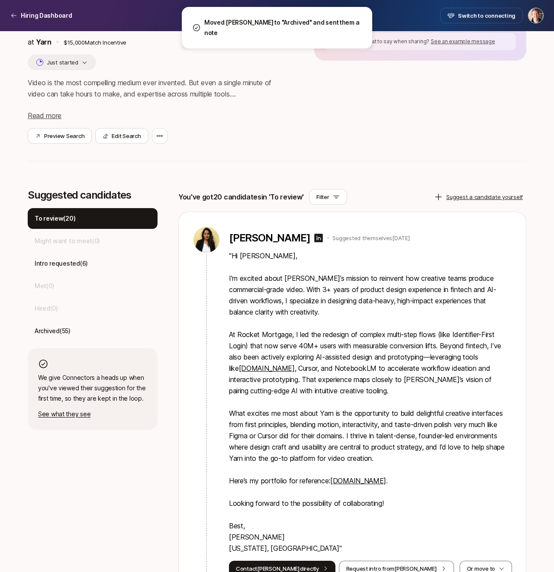
scroll to position [130, 0]
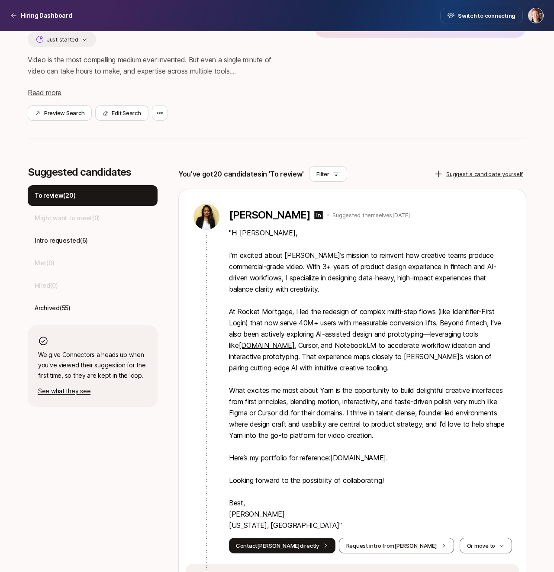
click at [353, 456] on link "mjtportfolio.com" at bounding box center [358, 457] width 56 height 9
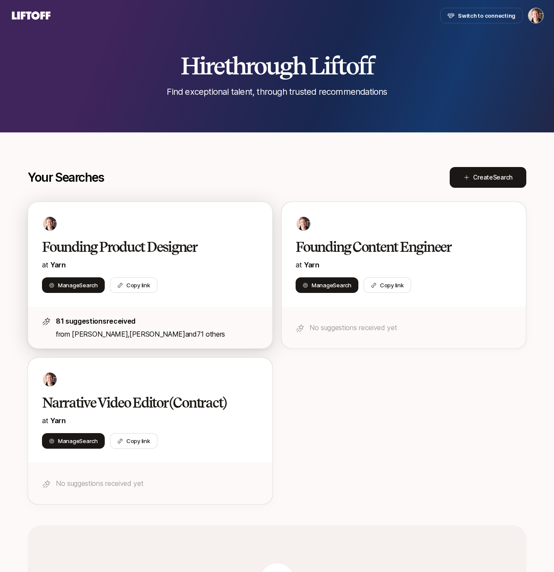
click at [177, 304] on div "Founding Product Designer at Yarn Manage Search Copy link" at bounding box center [150, 254] width 244 height 105
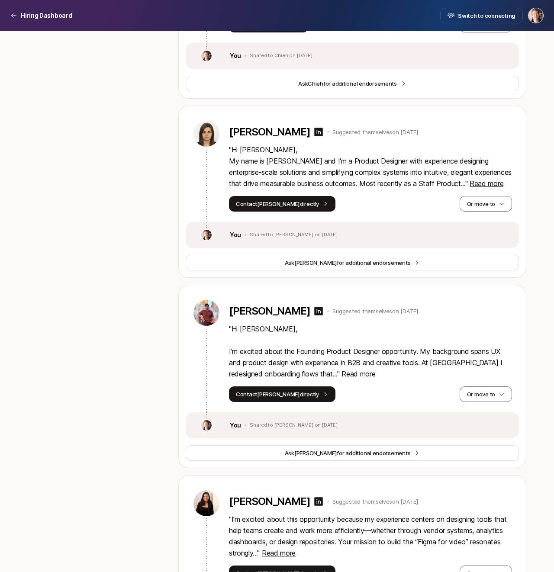
scroll to position [3583, 0]
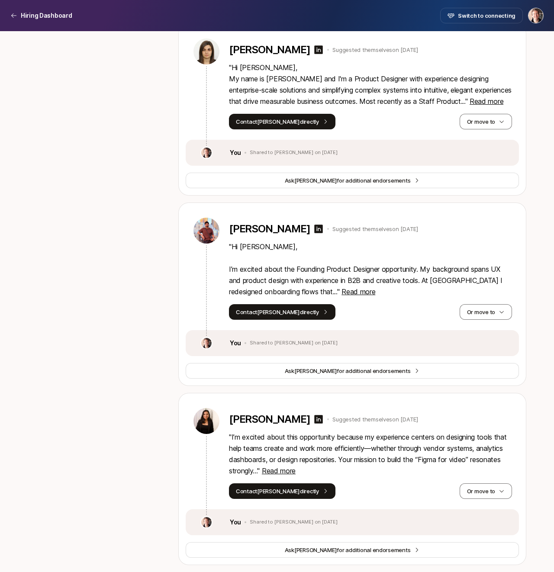
click at [182, 402] on div "Ritika Suryawanshi Suggested themselves on Sep 17 " I’m excited about this oppo…" at bounding box center [352, 478] width 347 height 171
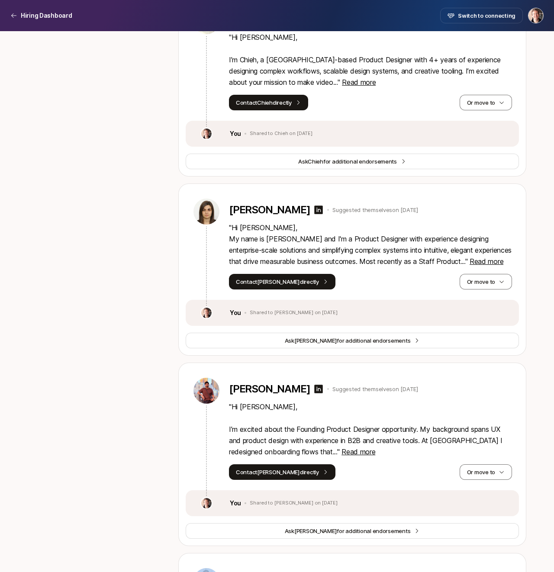
scroll to position [3419, 0]
